Goal: Check status: Check status

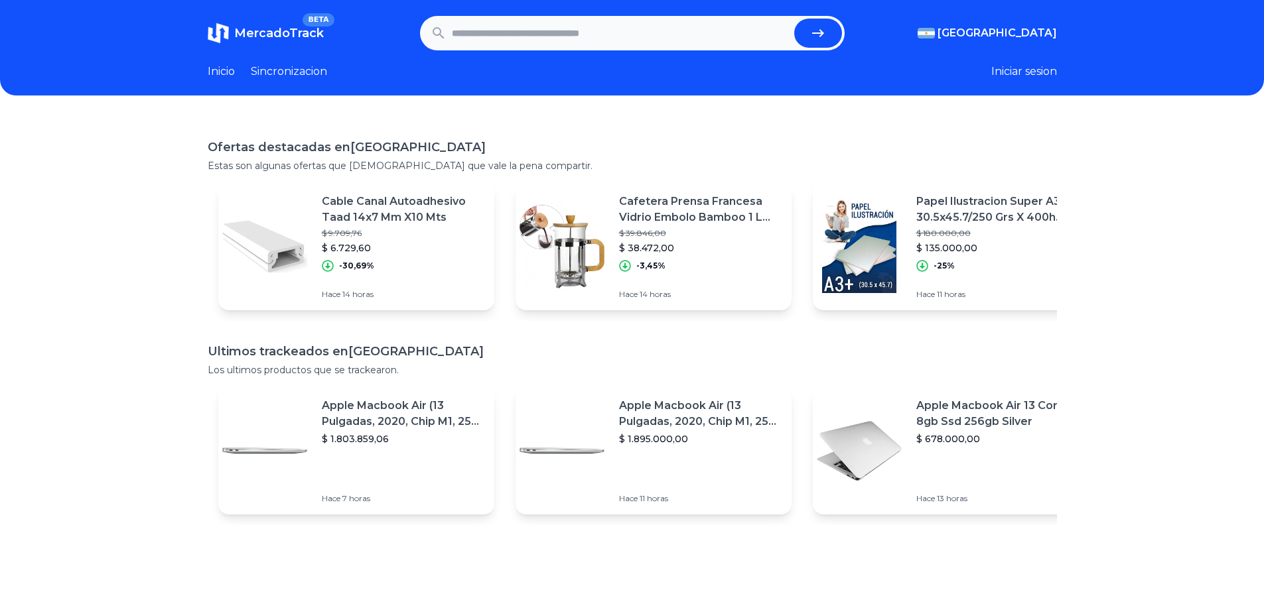
click at [531, 33] on input "text" at bounding box center [620, 33] width 337 height 29
paste input "**********"
click at [833, 29] on button "submit" at bounding box center [818, 33] width 48 height 29
type input "**********"
